Goal: Task Accomplishment & Management: Use online tool/utility

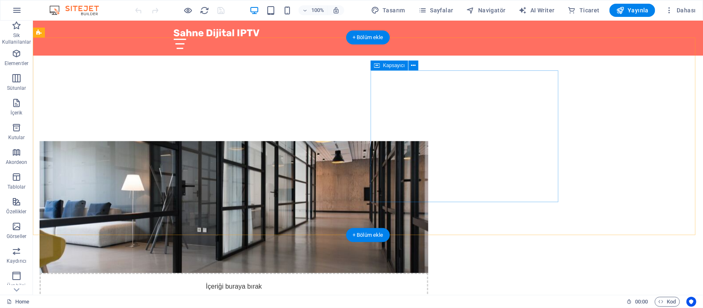
scroll to position [412, 0]
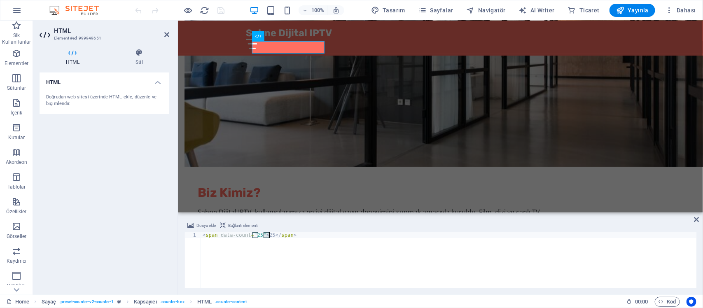
drag, startPoint x: 263, startPoint y: 238, endPoint x: 270, endPoint y: 237, distance: 7.5
click at [270, 237] on div "< span data-count = "25" > 25 </ span >" at bounding box center [449, 266] width 496 height 68
type textarea "<span data-count="25">10BİN+</span>"
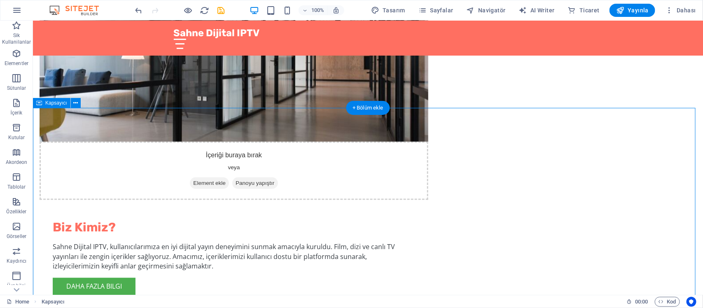
scroll to position [443, 0]
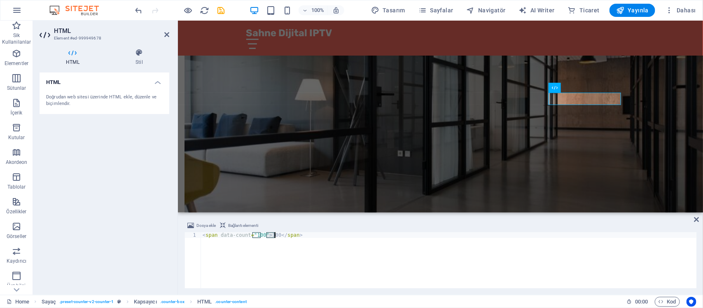
drag, startPoint x: 266, startPoint y: 237, endPoint x: 274, endPoint y: 237, distance: 7.4
click at [274, 237] on div "< span data-count = "100" > 100 </ span >" at bounding box center [449, 266] width 496 height 68
type textarea "</span>"
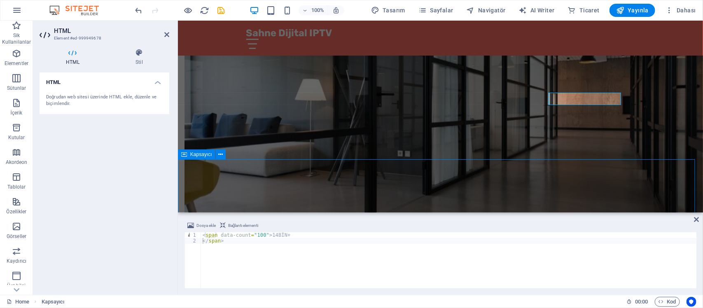
scroll to position [443, 0]
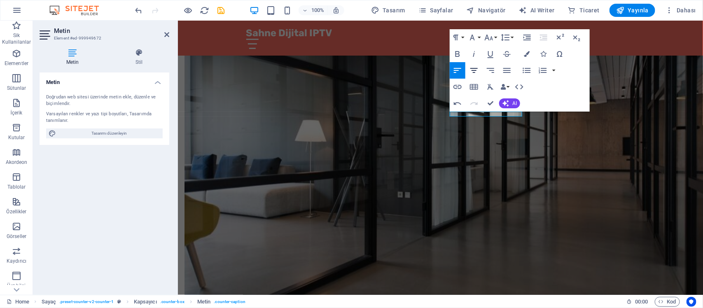
click at [470, 70] on icon "button" at bounding box center [474, 70] width 10 height 10
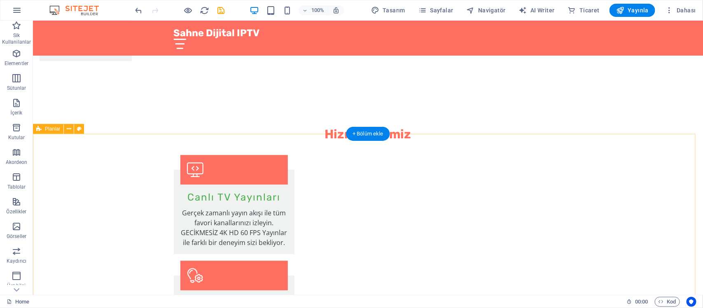
scroll to position [906, 0]
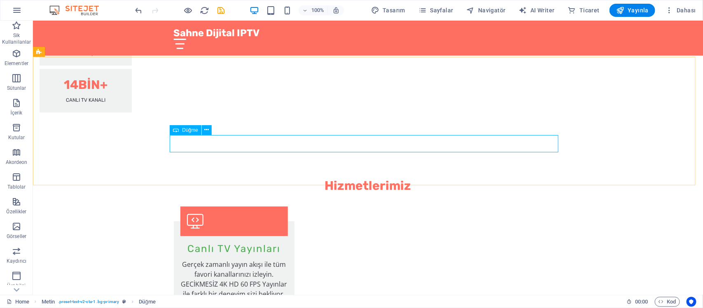
click at [190, 129] on span "Düğme" at bounding box center [190, 130] width 16 height 5
click at [205, 128] on icon at bounding box center [207, 130] width 5 height 9
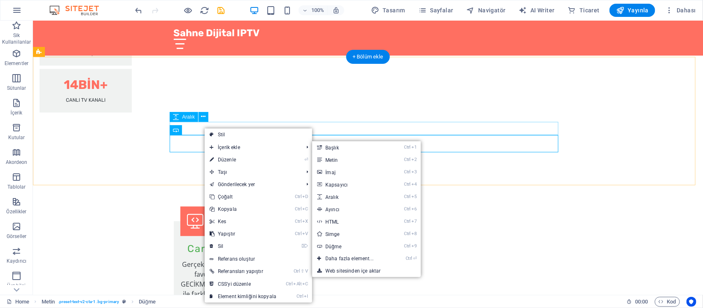
drag, startPoint x: 442, startPoint y: 130, endPoint x: 428, endPoint y: 130, distance: 14.4
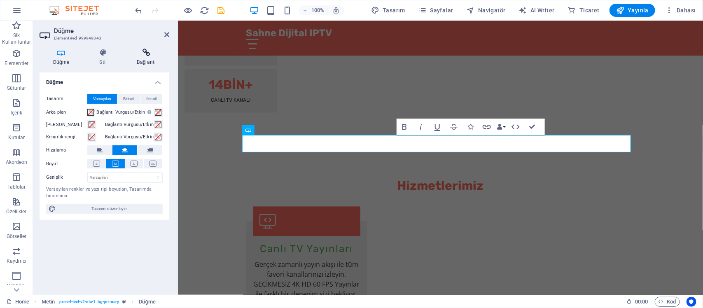
click at [153, 56] on icon at bounding box center [147, 53] width 46 height 8
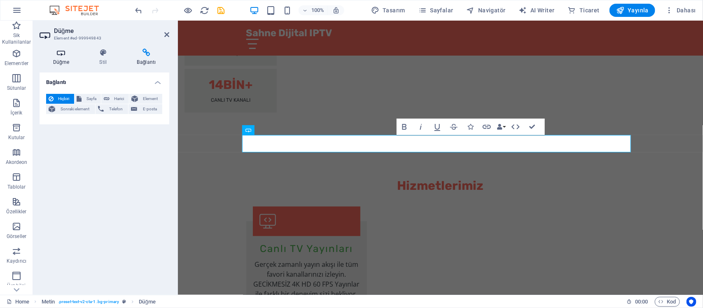
click at [71, 56] on icon at bounding box center [61, 53] width 43 height 8
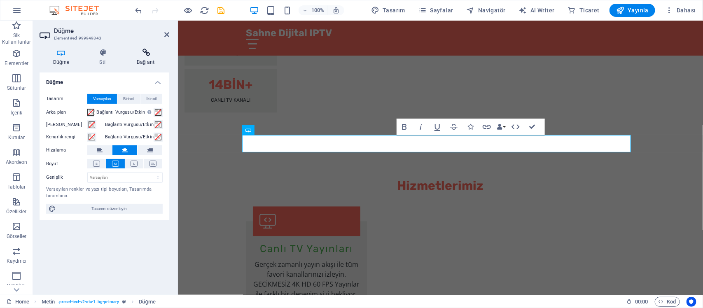
click at [144, 56] on icon at bounding box center [147, 53] width 46 height 8
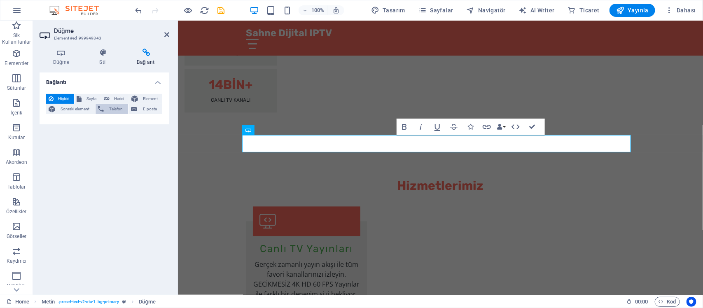
click at [117, 108] on span "Telefon" at bounding box center [116, 109] width 20 height 10
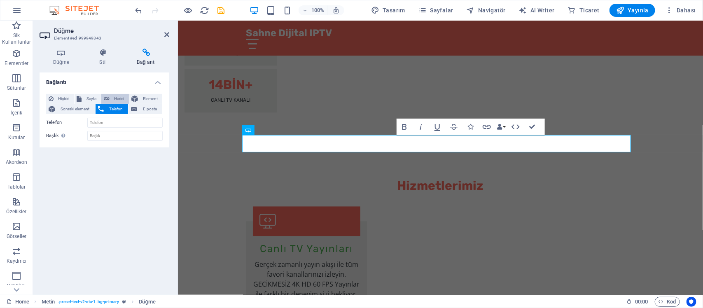
click at [112, 96] on span "Harici" at bounding box center [119, 99] width 14 height 10
select select "blank"
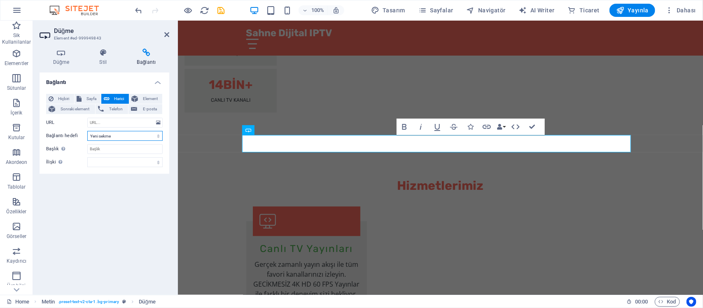
click at [131, 138] on select "Yeni sekme Aynı sekme Kaplama" at bounding box center [124, 136] width 75 height 10
click at [118, 118] on input "URL" at bounding box center [124, 123] width 75 height 10
click at [118, 112] on span "Telefon" at bounding box center [116, 109] width 20 height 10
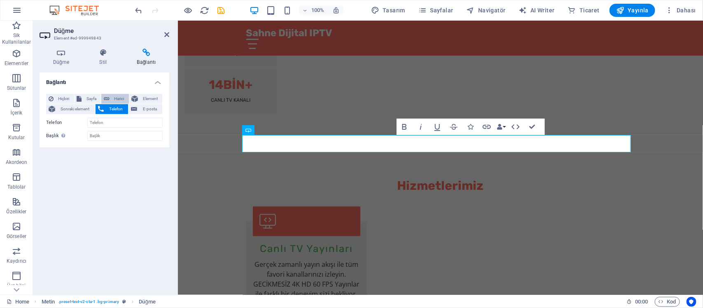
click at [112, 97] on span "Harici" at bounding box center [119, 99] width 14 height 10
select select "blank"
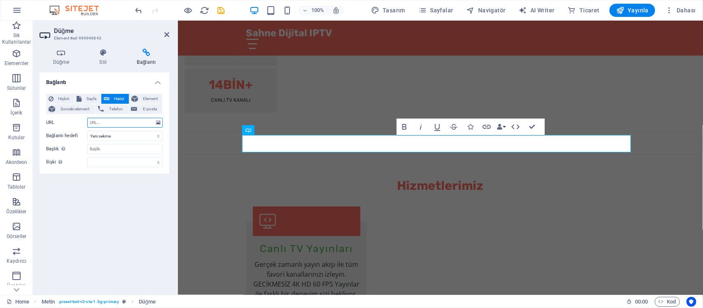
paste input "[URL][DOMAIN_NAME]"
drag, startPoint x: 117, startPoint y: 121, endPoint x: 145, endPoint y: 121, distance: 28.4
click at [145, 121] on input "[URL][DOMAIN_NAME]" at bounding box center [124, 123] width 75 height 10
type input "[URL][DOMAIN_NAME]"
click at [139, 152] on input "Başlık Ek bağlantı tanımının bağlantı metniyle aynı olmaması gerekir. Başlık, g…" at bounding box center [124, 149] width 75 height 10
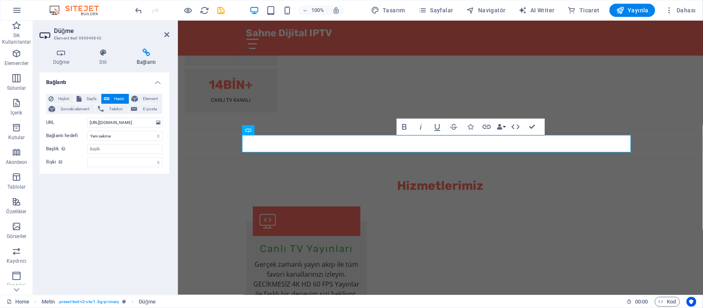
click at [131, 182] on div "Bağlantı Hiçbiri Sayfa Harici Element Sonraki element Telefon E-posta Sayfa Hom…" at bounding box center [105, 180] width 130 height 216
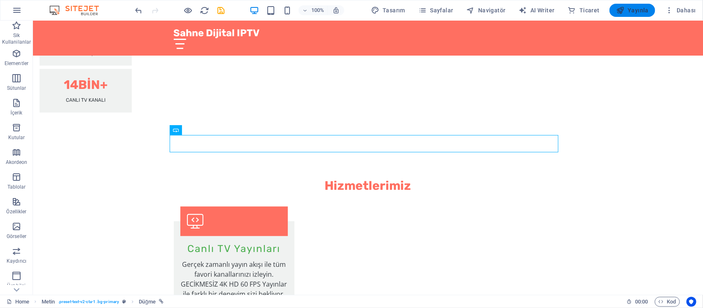
click at [624, 9] on icon "button" at bounding box center [620, 10] width 8 height 8
